Goal: Use online tool/utility: Utilize a website feature to perform a specific function

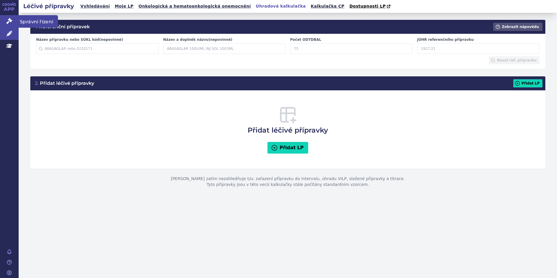
click at [8, 20] on icon at bounding box center [9, 21] width 6 height 6
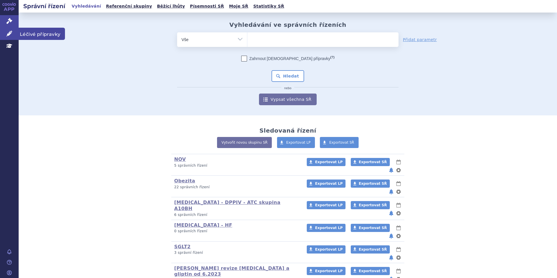
click at [12, 36] on link "Léčivé přípravky" at bounding box center [9, 34] width 19 height 12
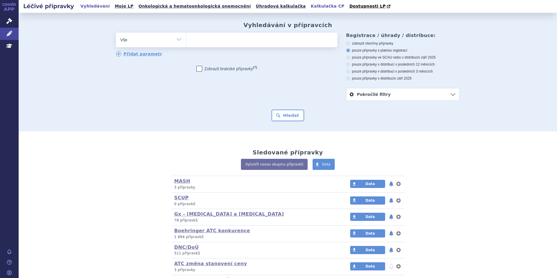
click at [309, 5] on link "Kalkulačka CP" at bounding box center [327, 6] width 37 height 8
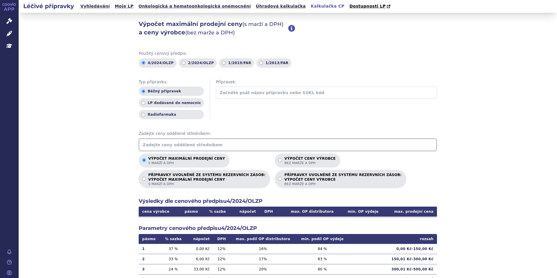
click at [182, 147] on input "text" at bounding box center [288, 144] width 298 height 13
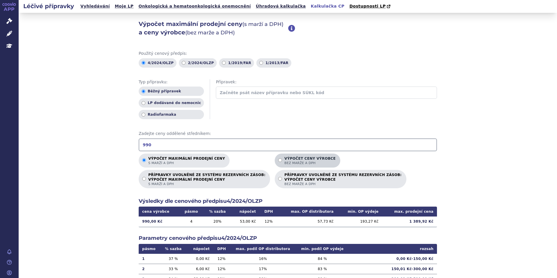
type input "990"
click at [284, 157] on p "Výpočet ceny výrobce bez marže a DPH" at bounding box center [309, 160] width 51 height 9
click at [278, 158] on input "Výpočet ceny výrobce bez marže a DPH" at bounding box center [280, 160] width 4 height 4
radio input "true"
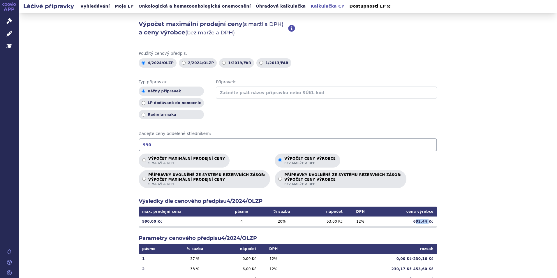
drag, startPoint x: 416, startPoint y: 221, endPoint x: 427, endPoint y: 221, distance: 10.5
click at [427, 221] on td "692,44 Kč" at bounding box center [406, 222] width 62 height 10
click at [150, 145] on input "990" at bounding box center [288, 144] width 298 height 13
drag, startPoint x: 173, startPoint y: 145, endPoint x: 114, endPoint y: 141, distance: 58.7
click at [114, 141] on div "Výpočet maximální prodejní ceny (s marží a DPH) a ceny výrobce (bez marže a DPH…" at bounding box center [288, 183] width 539 height 340
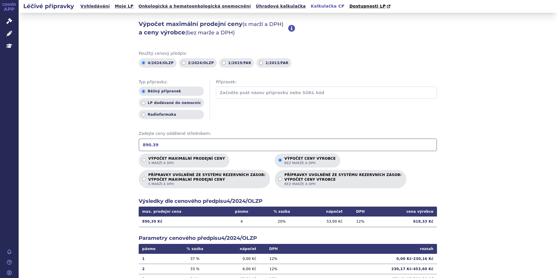
drag, startPoint x: 223, startPoint y: 140, endPoint x: 112, endPoint y: 145, distance: 110.5
click at [112, 145] on div "Výpočet maximální prodejní ceny (s marží a DPH) a ceny výrobce (bez marže a DPH…" at bounding box center [288, 183] width 539 height 340
type input "960"
click at [254, 7] on link "Úhradová kalkulačka" at bounding box center [281, 6] width 54 height 8
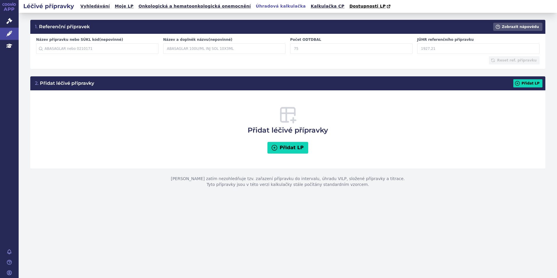
click at [437, 52] on input "JÚHR referenčního přípravku" at bounding box center [478, 48] width 122 height 10
type input "692.44"
click at [532, 82] on button "Přidat LP" at bounding box center [527, 83] width 29 height 8
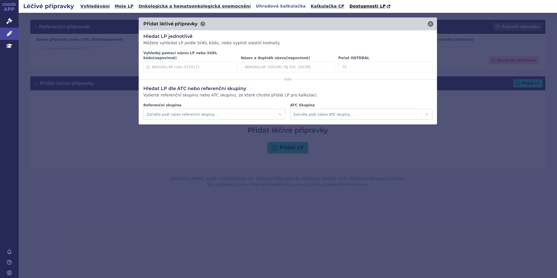
click at [372, 63] on input "Počet ODTDBAL" at bounding box center [385, 67] width 94 height 10
type input "30"
click at [425, 64] on icon at bounding box center [424, 67] width 6 height 6
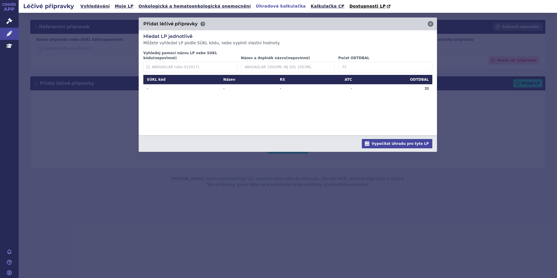
click at [357, 65] on input "Počet ODTDBAL" at bounding box center [385, 67] width 94 height 10
type input "90"
click at [423, 64] on icon at bounding box center [424, 67] width 6 height 6
click at [383, 56] on div "Počet ODTDBAL" at bounding box center [386, 64] width 98 height 17
click at [380, 62] on input "Počet ODTDBAL" at bounding box center [385, 67] width 94 height 10
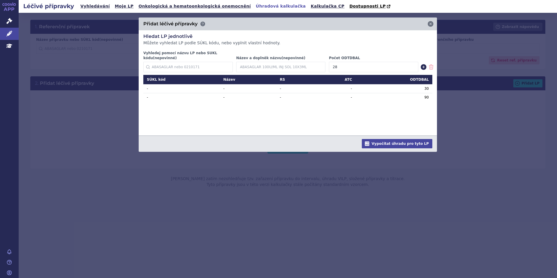
type input "28"
click at [425, 64] on icon at bounding box center [424, 67] width 6 height 6
click at [365, 62] on input "Počet ODTDBAL" at bounding box center [385, 67] width 94 height 10
type input "100"
click at [423, 64] on icon at bounding box center [424, 67] width 6 height 6
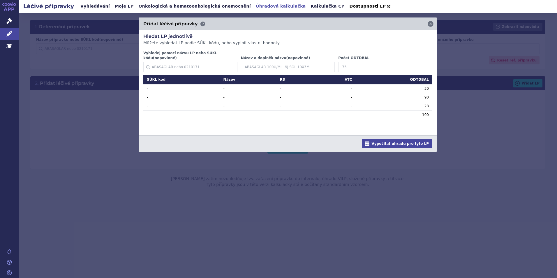
click at [379, 62] on input "Počet ODTDBAL" at bounding box center [385, 67] width 94 height 10
type input "98"
click at [425, 65] on icon at bounding box center [424, 67] width 6 height 6
click at [407, 141] on button "Vypočítat úhradu pro tyto LP" at bounding box center [397, 143] width 71 height 9
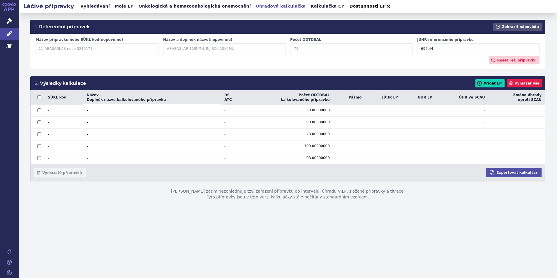
click at [457, 51] on input "692.44" at bounding box center [478, 48] width 122 height 10
click at [299, 48] on input "Počet ODTDBAL" at bounding box center [351, 48] width 122 height 10
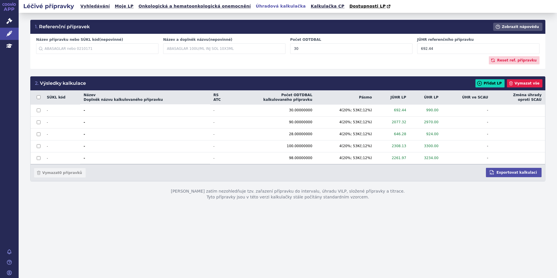
type input "30"
drag, startPoint x: 438, startPoint y: 50, endPoint x: 409, endPoint y: 50, distance: 28.3
click at [409, 50] on div "Název přípravku nebo SÚKL kód (nepovinné) Začněte psát název přípravku nebo SÚK…" at bounding box center [288, 46] width 508 height 19
drag, startPoint x: 436, startPoint y: 53, endPoint x: 420, endPoint y: 54, distance: 15.8
click at [420, 54] on input "625.48" at bounding box center [478, 48] width 122 height 10
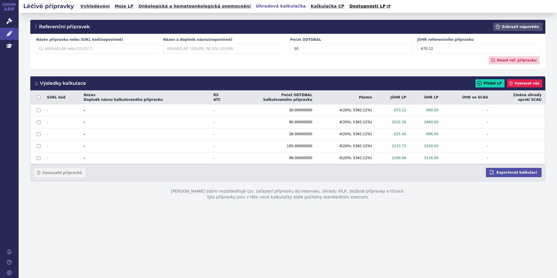
type input "670.12"
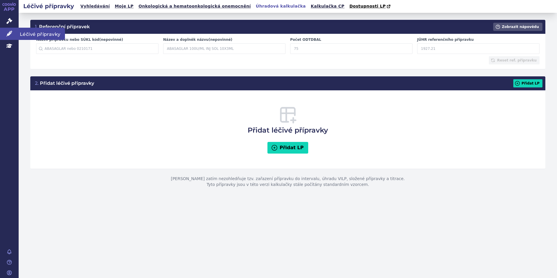
click at [4, 34] on link "Léčivé přípravky" at bounding box center [9, 34] width 19 height 12
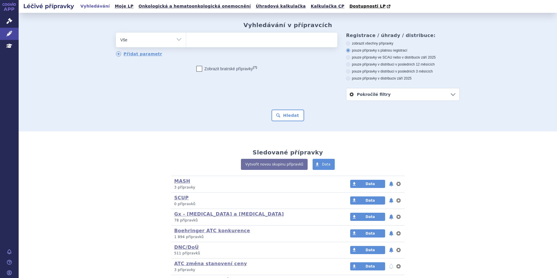
click at [225, 41] on ul at bounding box center [261, 39] width 151 height 12
click at [186, 41] on select at bounding box center [186, 39] width 0 height 15
type input "jar"
type input "jard"
type input "jardia"
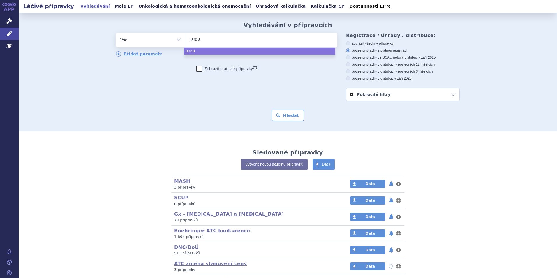
type input "jardiam"
type input "jardiamce"
type input "jardiam"
type input "jardia"
type input "jardianc"
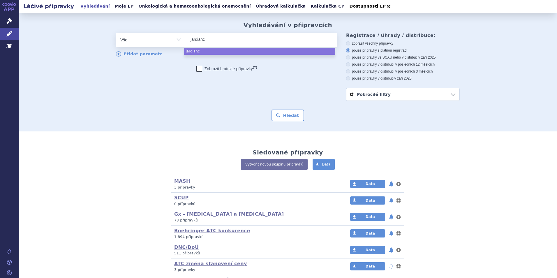
type input "[MEDICAL_DATA]"
select select "[MEDICAL_DATA]"
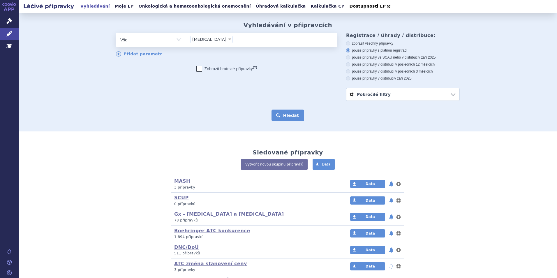
click at [295, 116] on button "Hledat" at bounding box center [288, 116] width 33 height 12
